Goal: Task Accomplishment & Management: Manage account settings

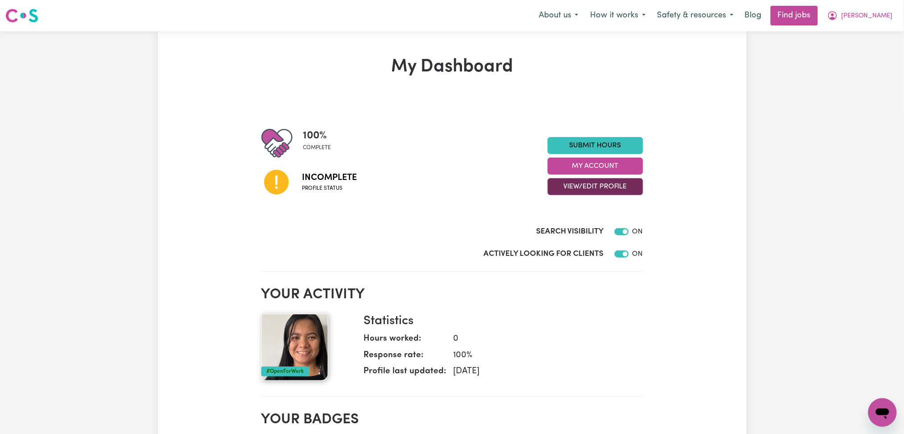
click at [621, 182] on button "View/Edit Profile" at bounding box center [595, 186] width 95 height 17
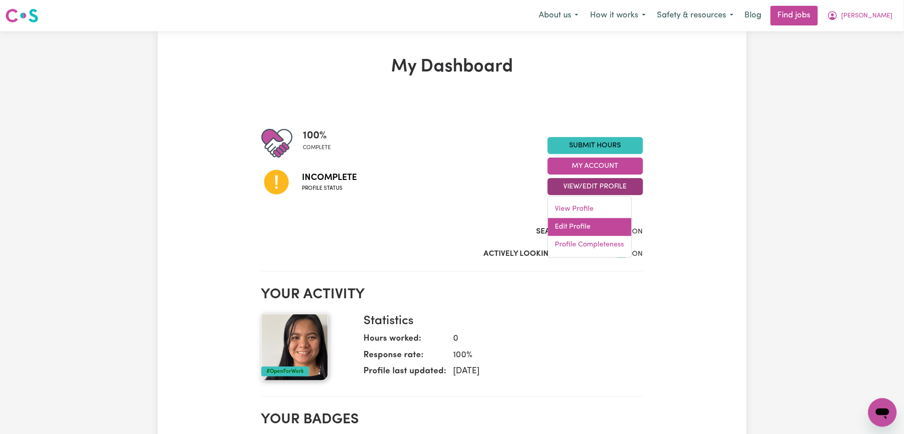
click at [576, 232] on link "Edit Profile" at bounding box center [589, 227] width 83 height 18
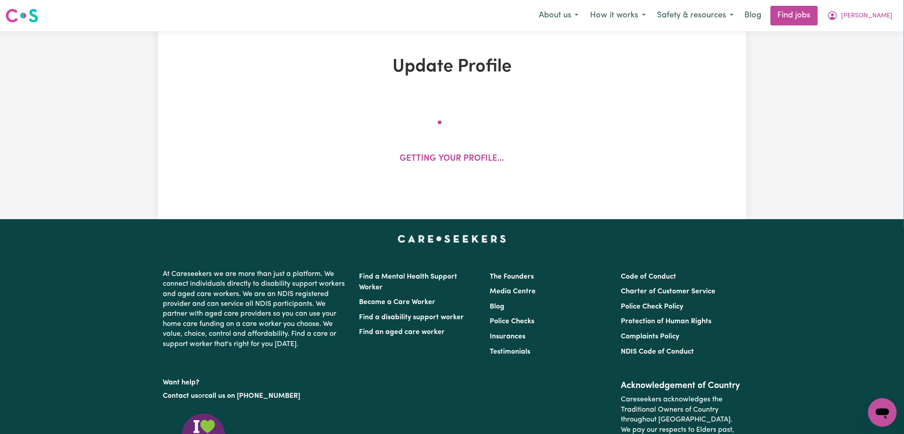
select select "female"
select select "Australian PR"
select select "Studying a healthcare related degree or qualification"
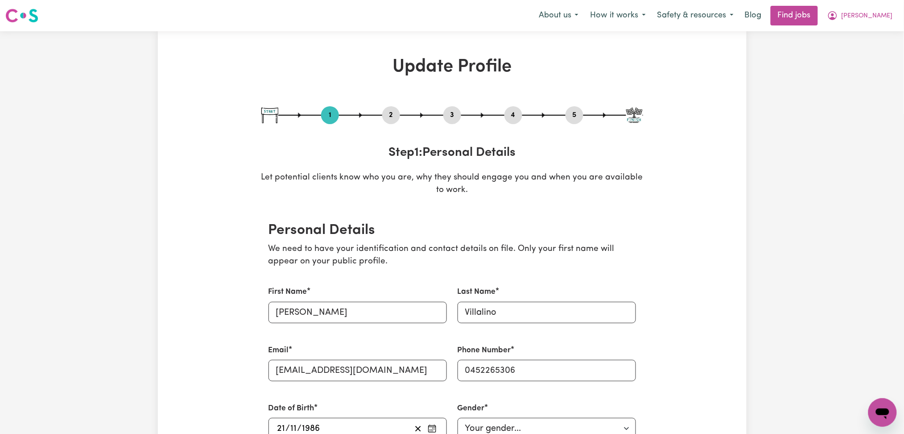
drag, startPoint x: 569, startPoint y: 114, endPoint x: 520, endPoint y: 156, distance: 64.5
click at [567, 114] on button "5" at bounding box center [575, 115] width 18 height 12
select select "I am working in another industry"
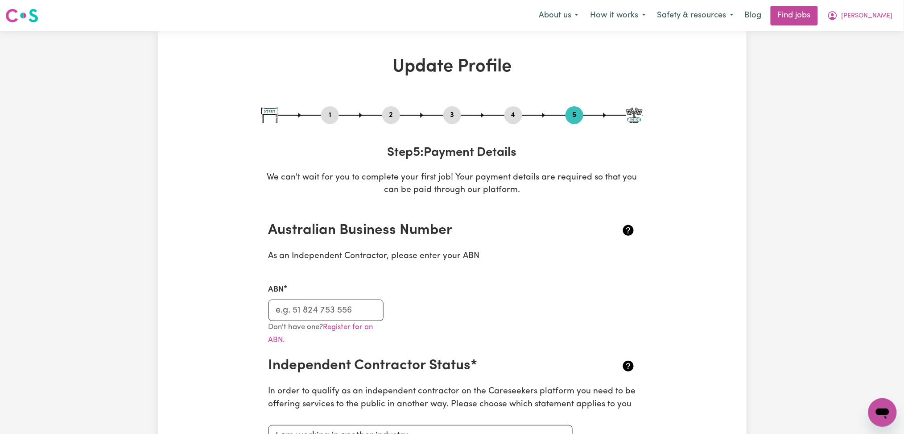
scroll to position [59, 0]
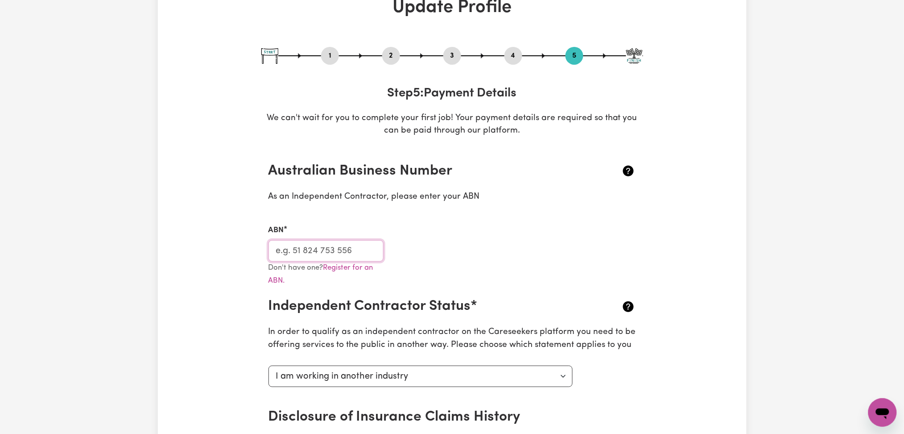
click at [338, 242] on input "ABN" at bounding box center [327, 250] width 116 height 21
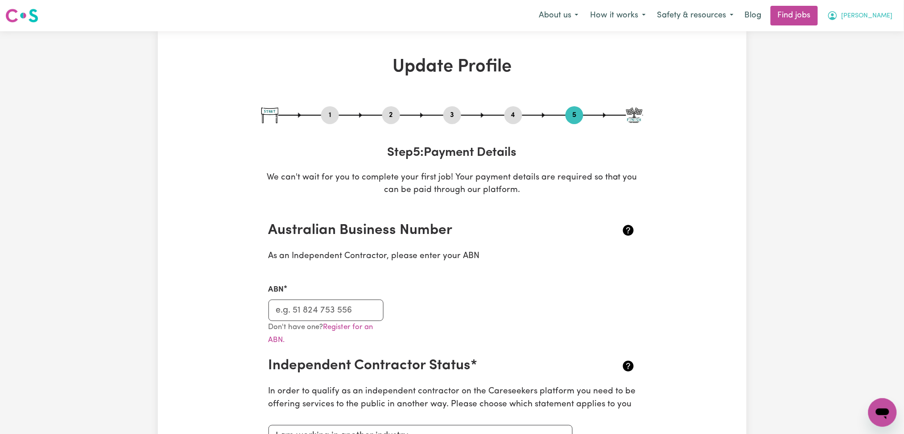
drag, startPoint x: 870, startPoint y: 12, endPoint x: 866, endPoint y: 18, distance: 7.2
click at [838, 12] on icon "My Account" at bounding box center [832, 15] width 11 height 11
click at [847, 56] on link "My Dashboard" at bounding box center [863, 51] width 70 height 17
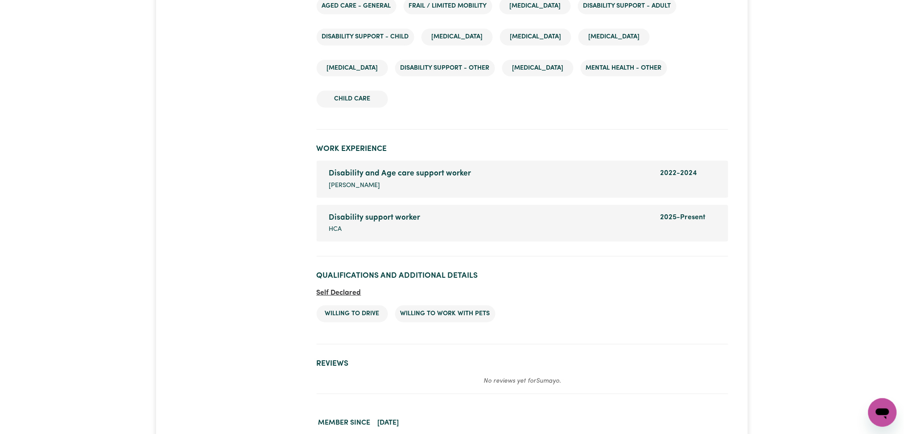
scroll to position [1487, 0]
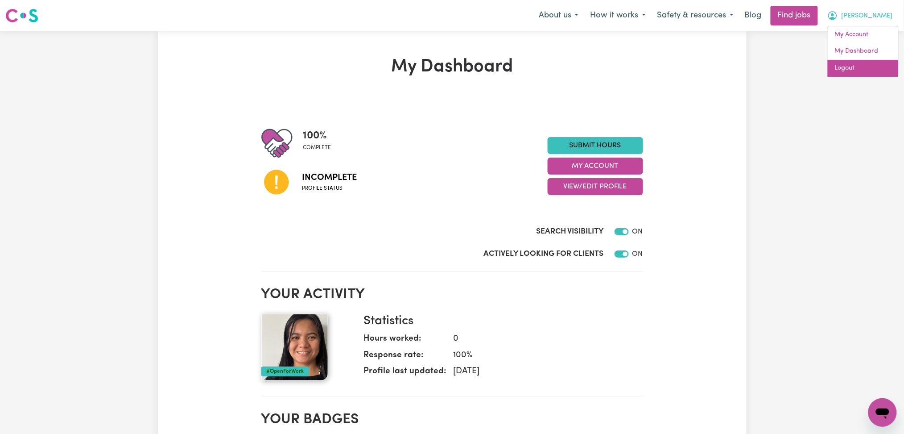
click at [867, 68] on link "Logout" at bounding box center [863, 68] width 70 height 17
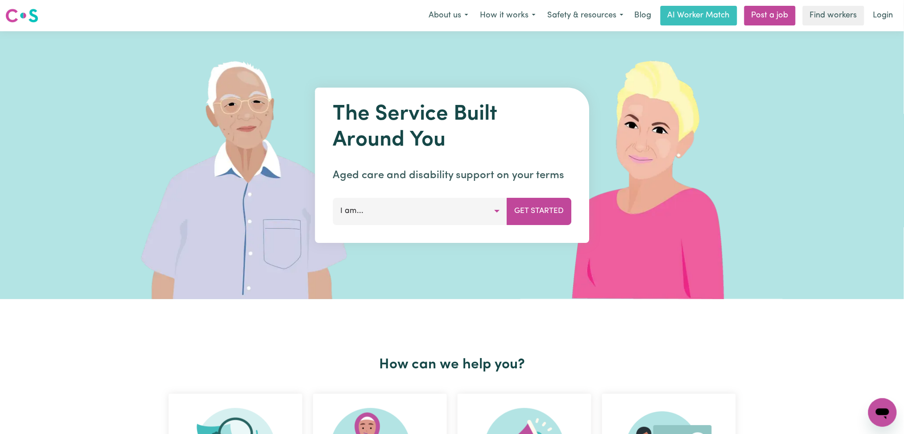
click at [871, 18] on link "Login" at bounding box center [883, 16] width 31 height 20
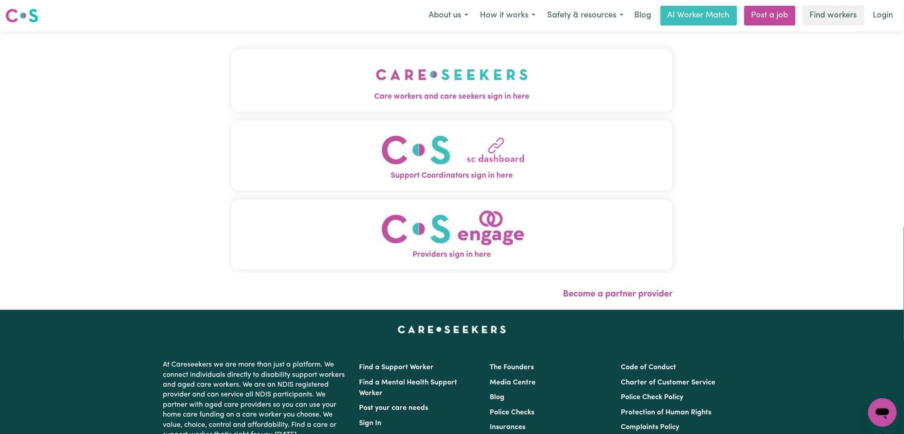
click at [268, 107] on button "Care workers and care seekers sign in here" at bounding box center [452, 80] width 442 height 62
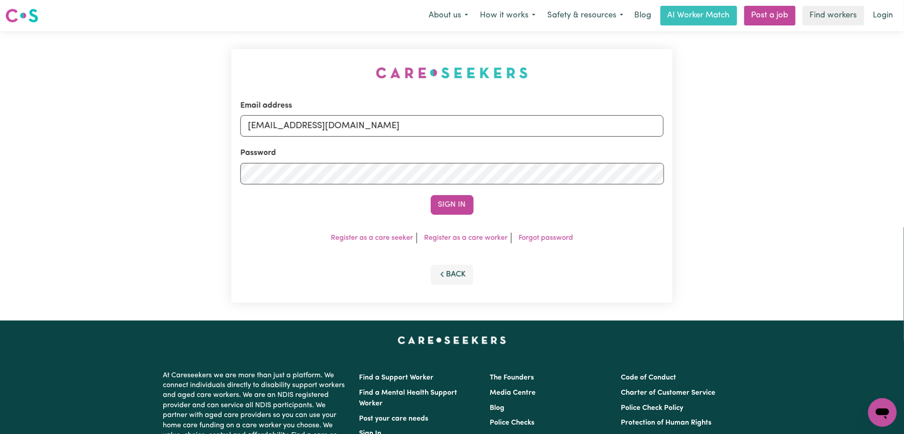
click at [344, 115] on div "Email address onboardingcs@careseekers.com.au" at bounding box center [452, 118] width 424 height 37
drag, startPoint x: 335, startPoint y: 128, endPoint x: 335, endPoint y: 135, distance: 6.2
click at [335, 128] on input "onboardingcs@careseekers.com.au" at bounding box center [452, 125] width 424 height 21
drag, startPoint x: 297, startPoint y: 124, endPoint x: 472, endPoint y: 138, distance: 175.9
click at [472, 138] on form "Email address Superuser~jepletingnaum23@yahoo.com Password Sign In" at bounding box center [452, 157] width 424 height 115
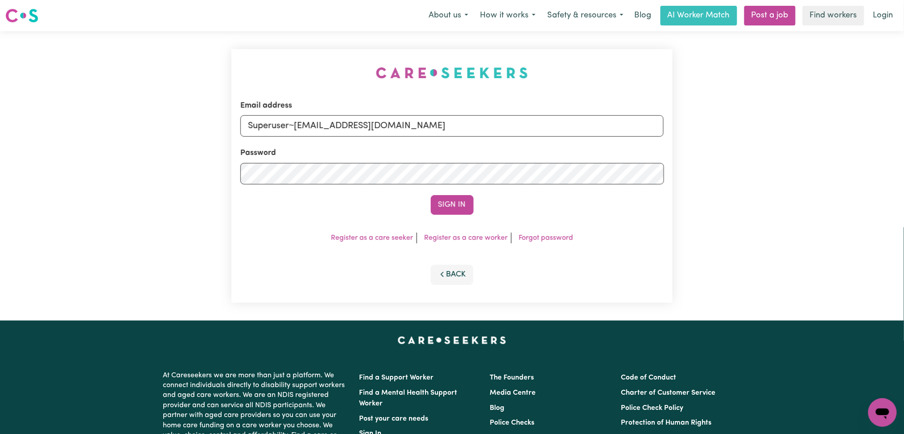
type input "Superuser~chanjun.he88@gmail.com"
click at [431, 195] on button "Sign In" at bounding box center [452, 205] width 43 height 20
